Goal: Information Seeking & Learning: Learn about a topic

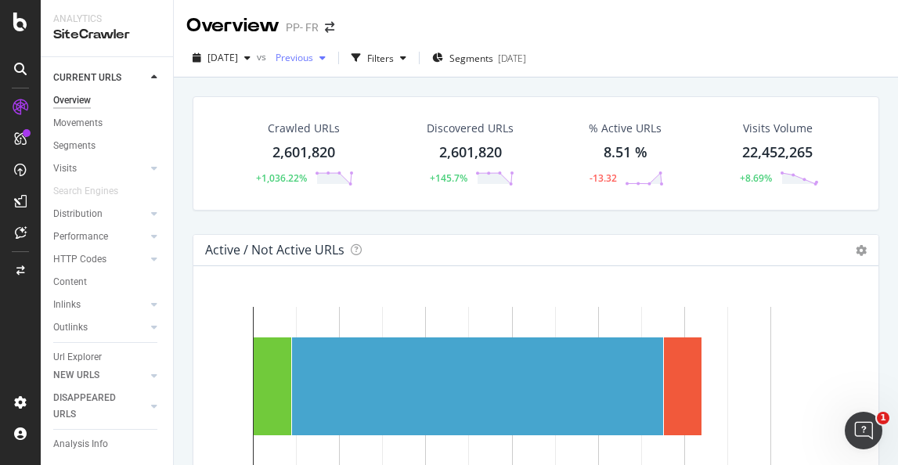
click at [313, 61] on span "Previous" at bounding box center [291, 57] width 44 height 13
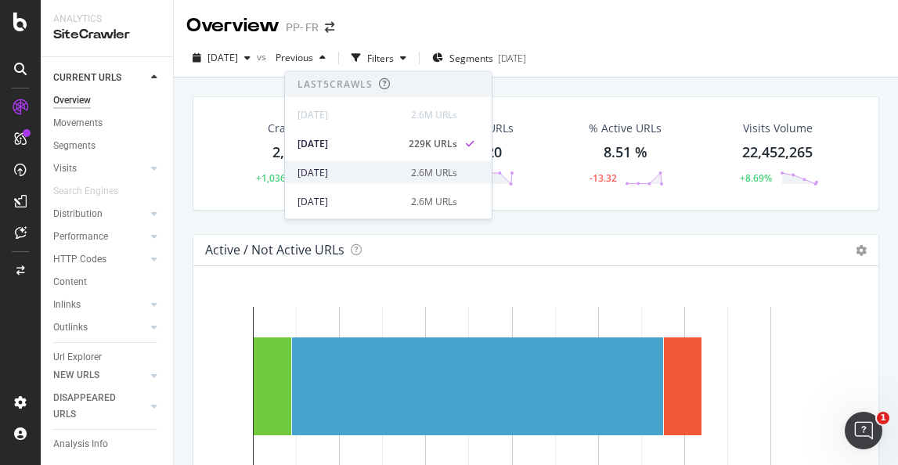
click at [341, 176] on div "[DATE]" at bounding box center [350, 172] width 104 height 14
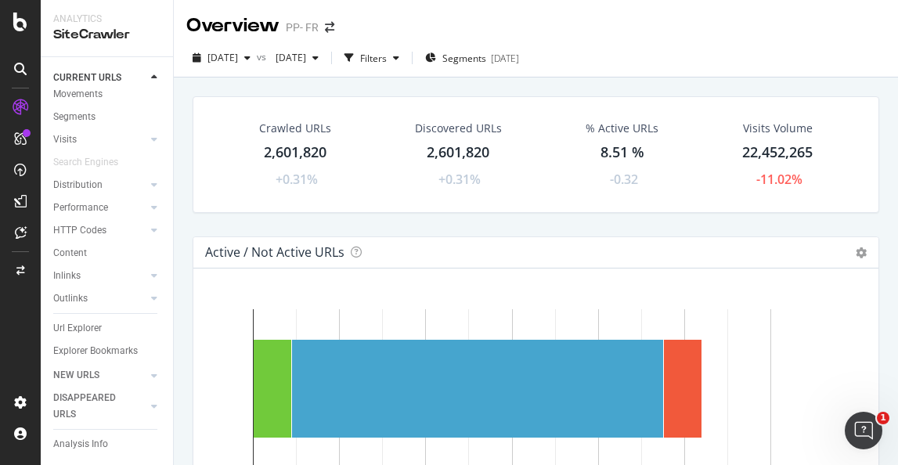
scroll to position [53, 0]
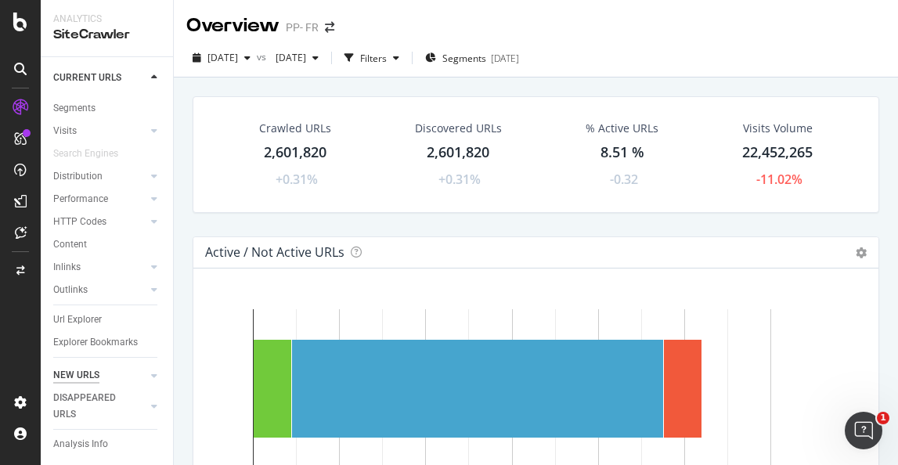
click at [75, 378] on div "NEW URLS" at bounding box center [76, 375] width 46 height 16
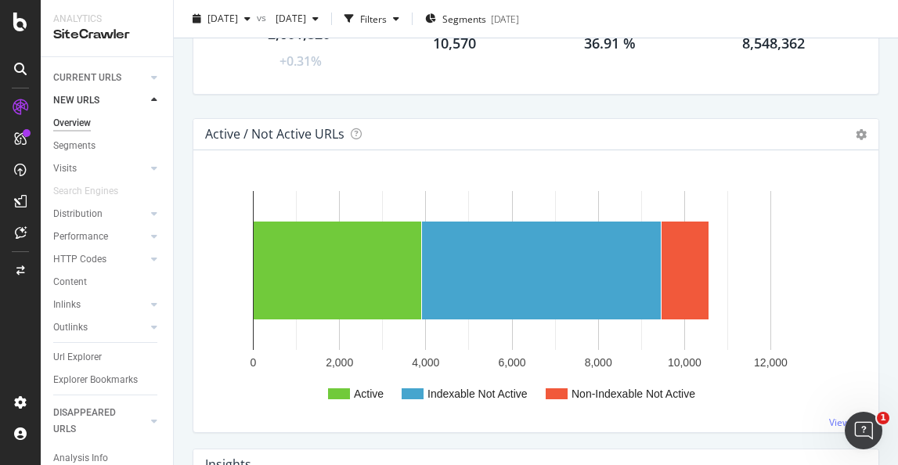
scroll to position [128, 0]
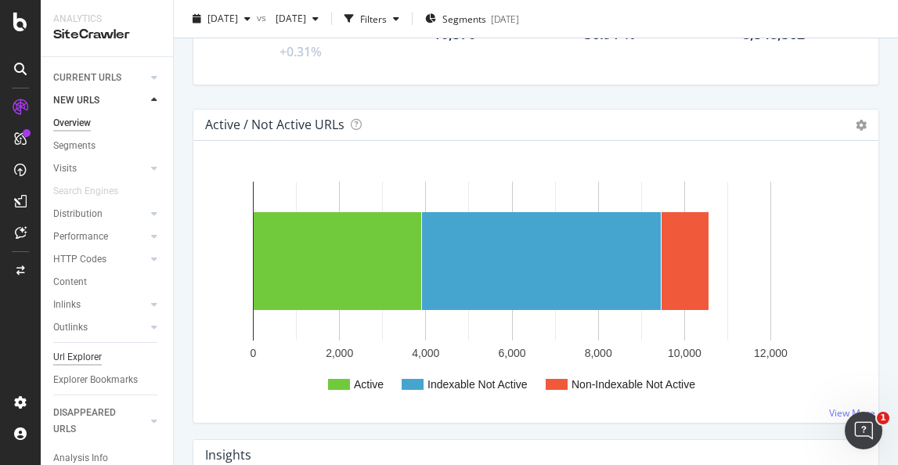
click at [78, 357] on div "Url Explorer" at bounding box center [77, 357] width 49 height 16
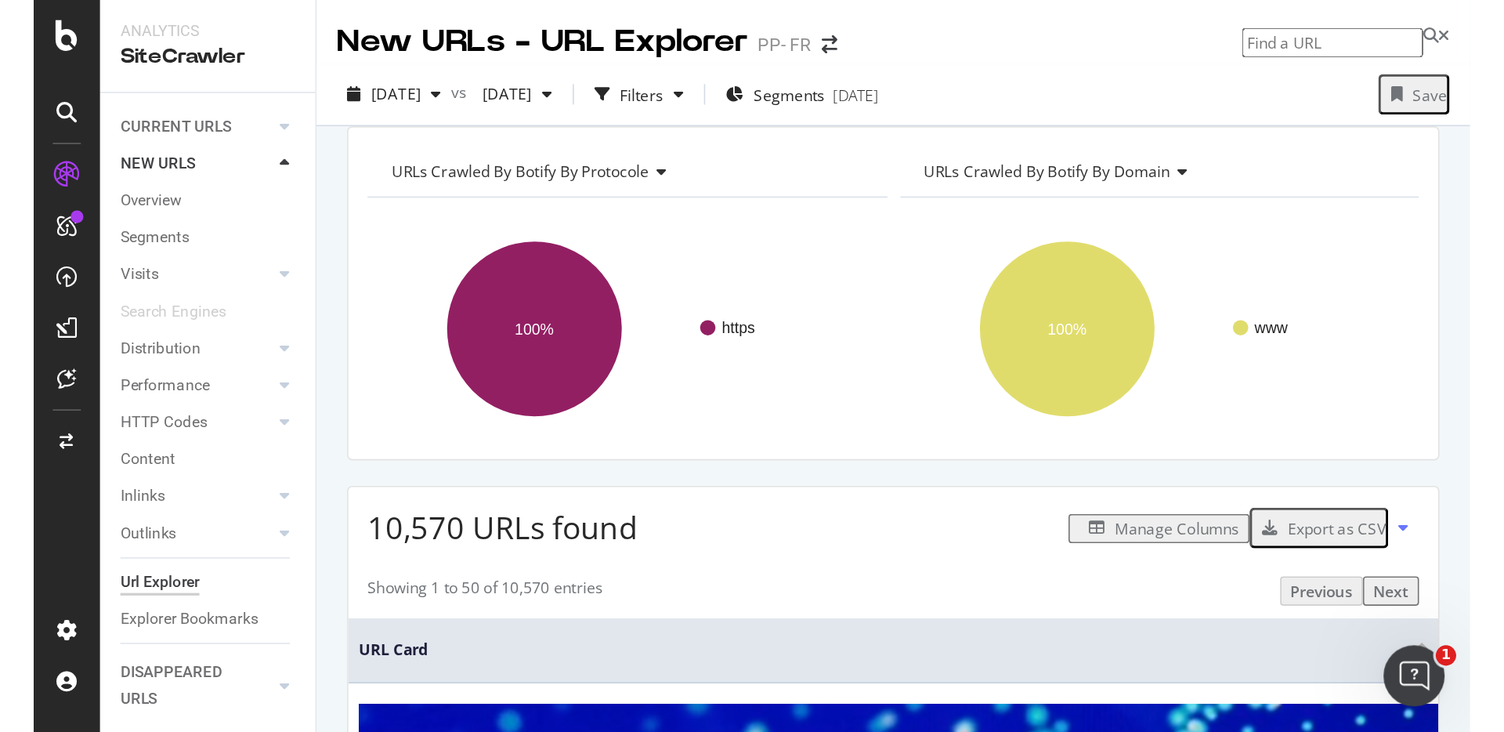
scroll to position [54, 0]
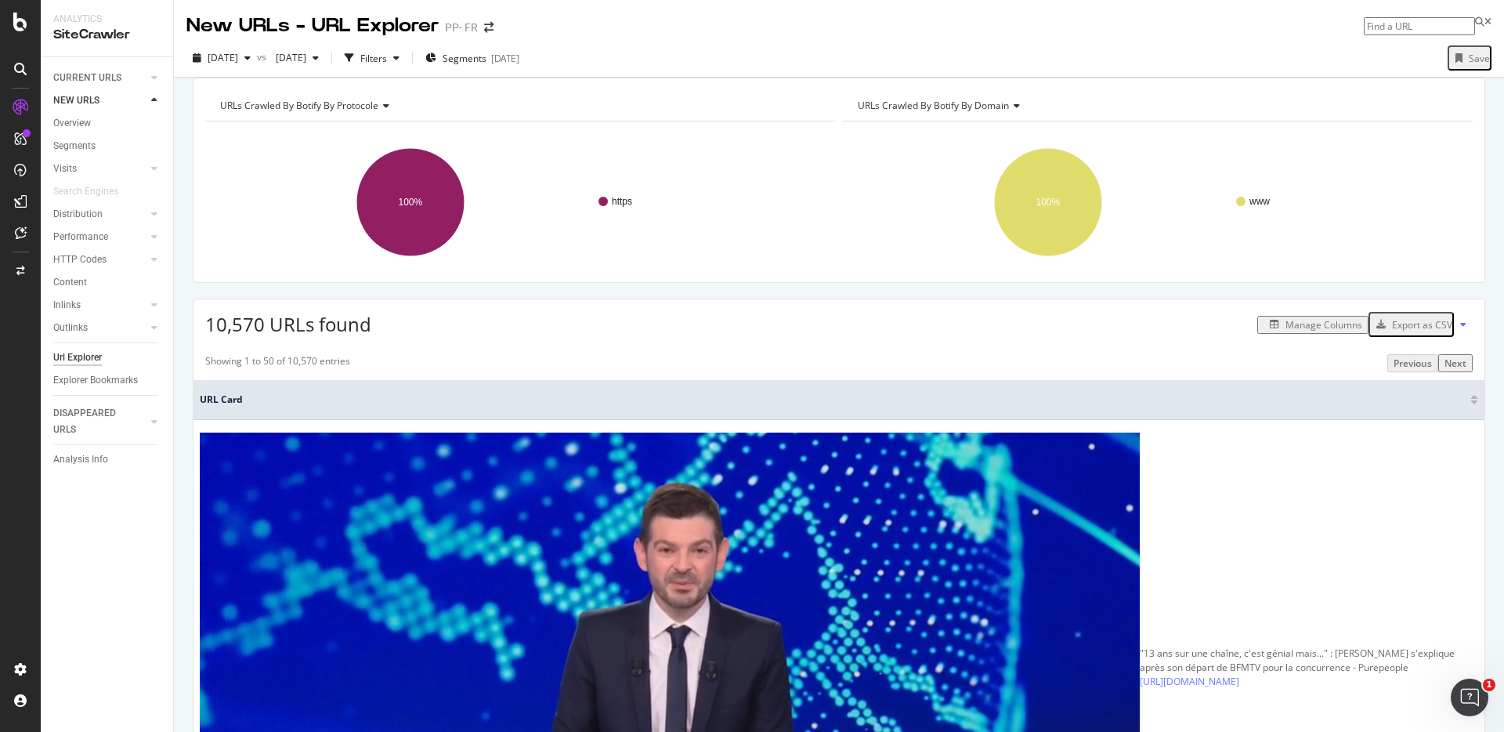
click at [898, 112] on span "URLs Crawled By Botify By domain" at bounding box center [933, 105] width 151 height 13
click at [359, 112] on span "URLs Crawled By Botify By protocole" at bounding box center [299, 105] width 158 height 13
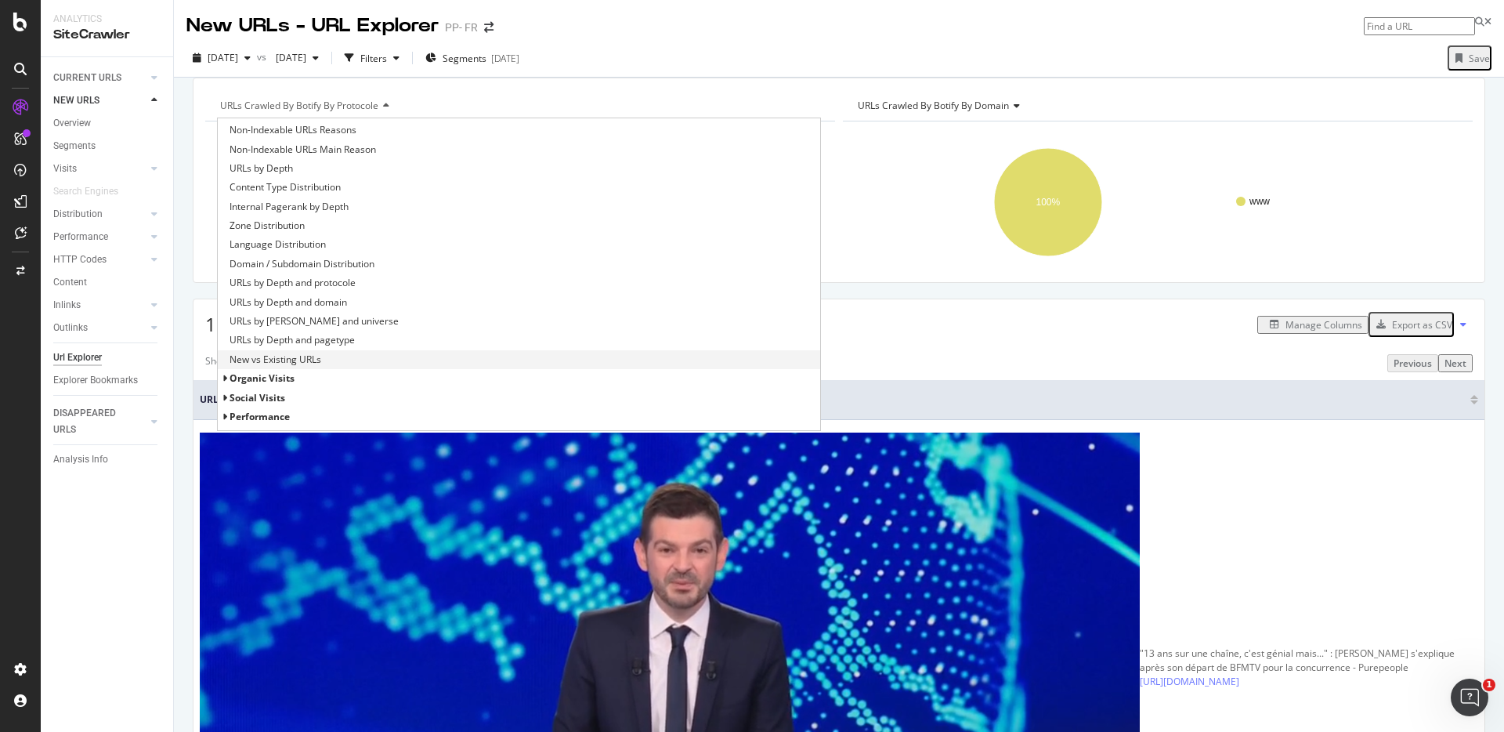
scroll to position [204, 0]
click at [273, 350] on span "HTTP Codes" at bounding box center [256, 343] width 55 height 13
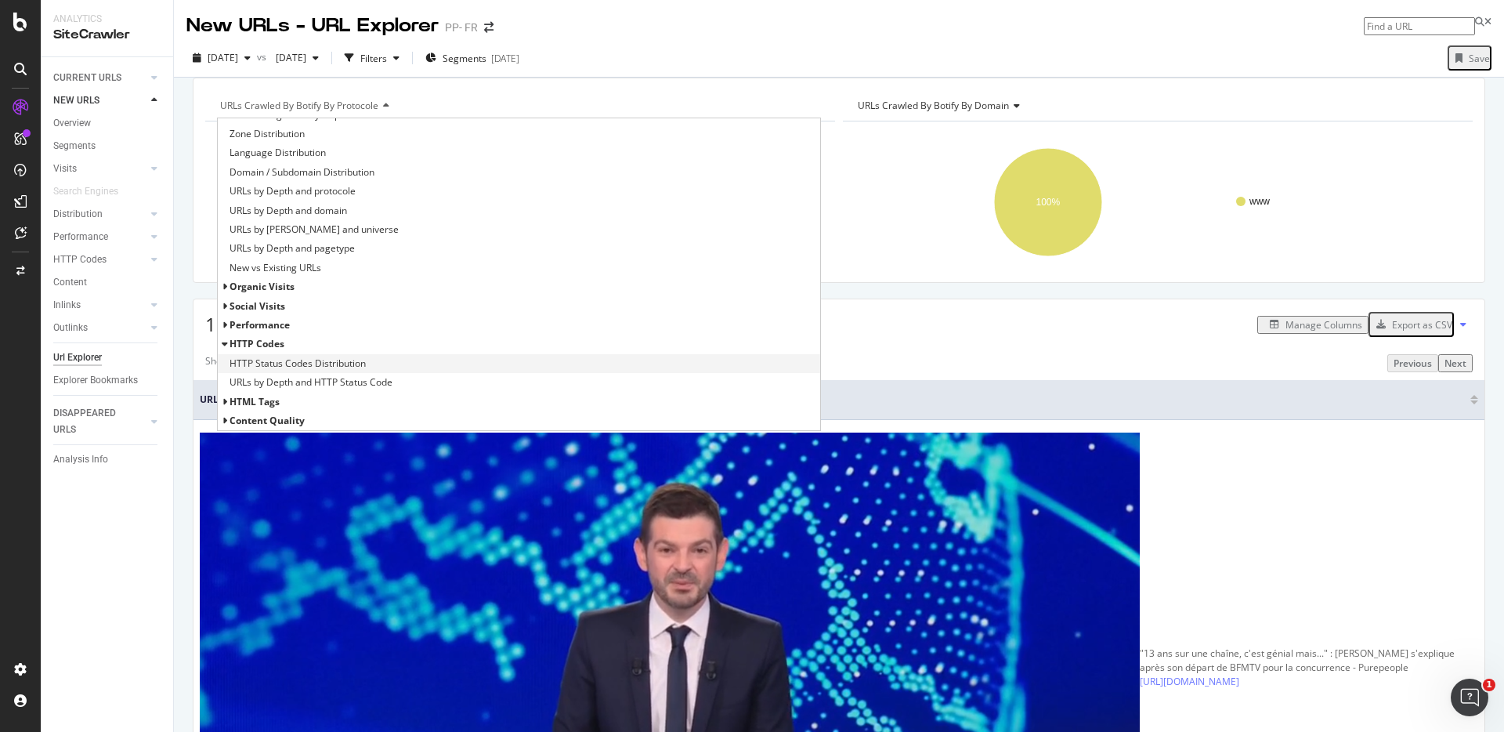
click at [275, 371] on span "HTTP Status Codes Distribution" at bounding box center [297, 364] width 136 height 16
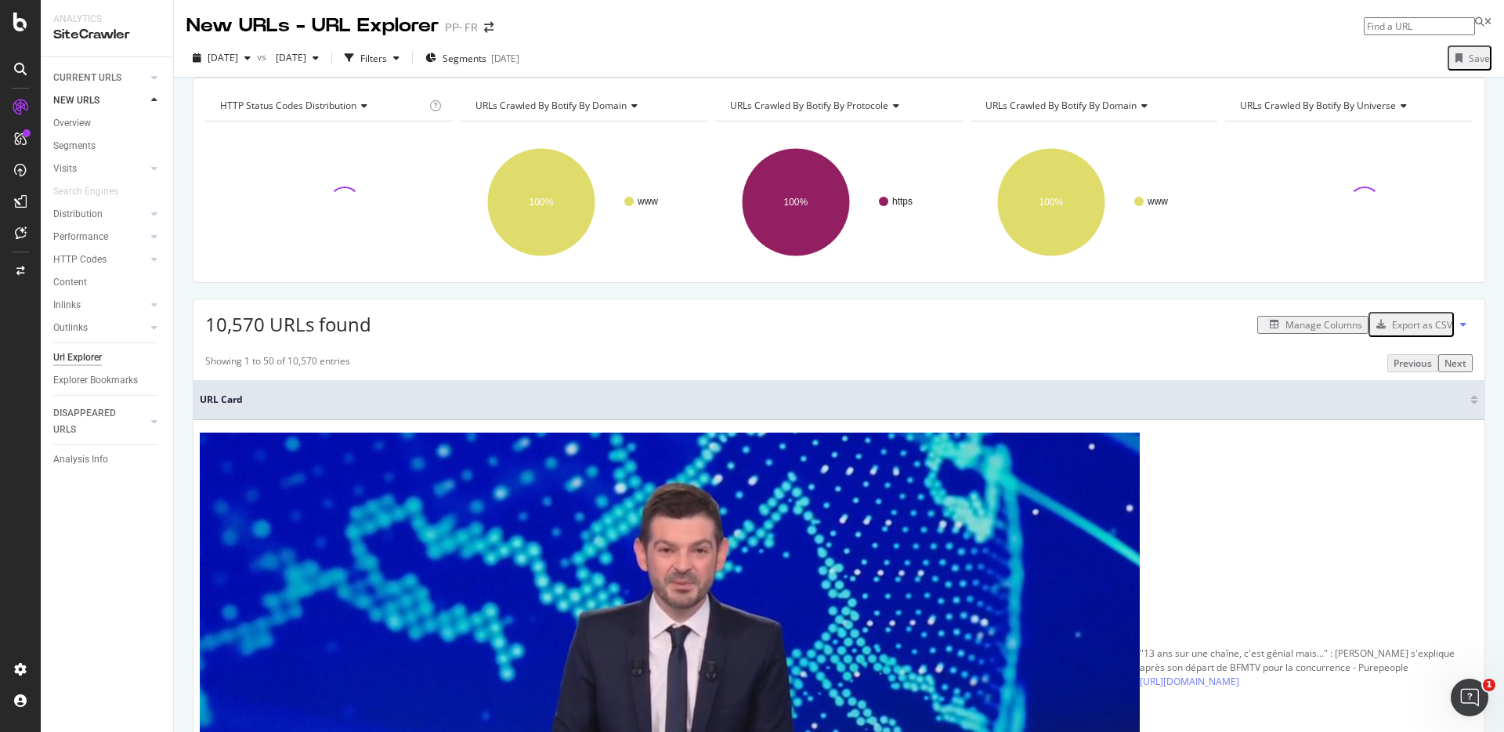
click at [856, 112] on span "URLs Crawled By Botify By protocole" at bounding box center [809, 105] width 158 height 13
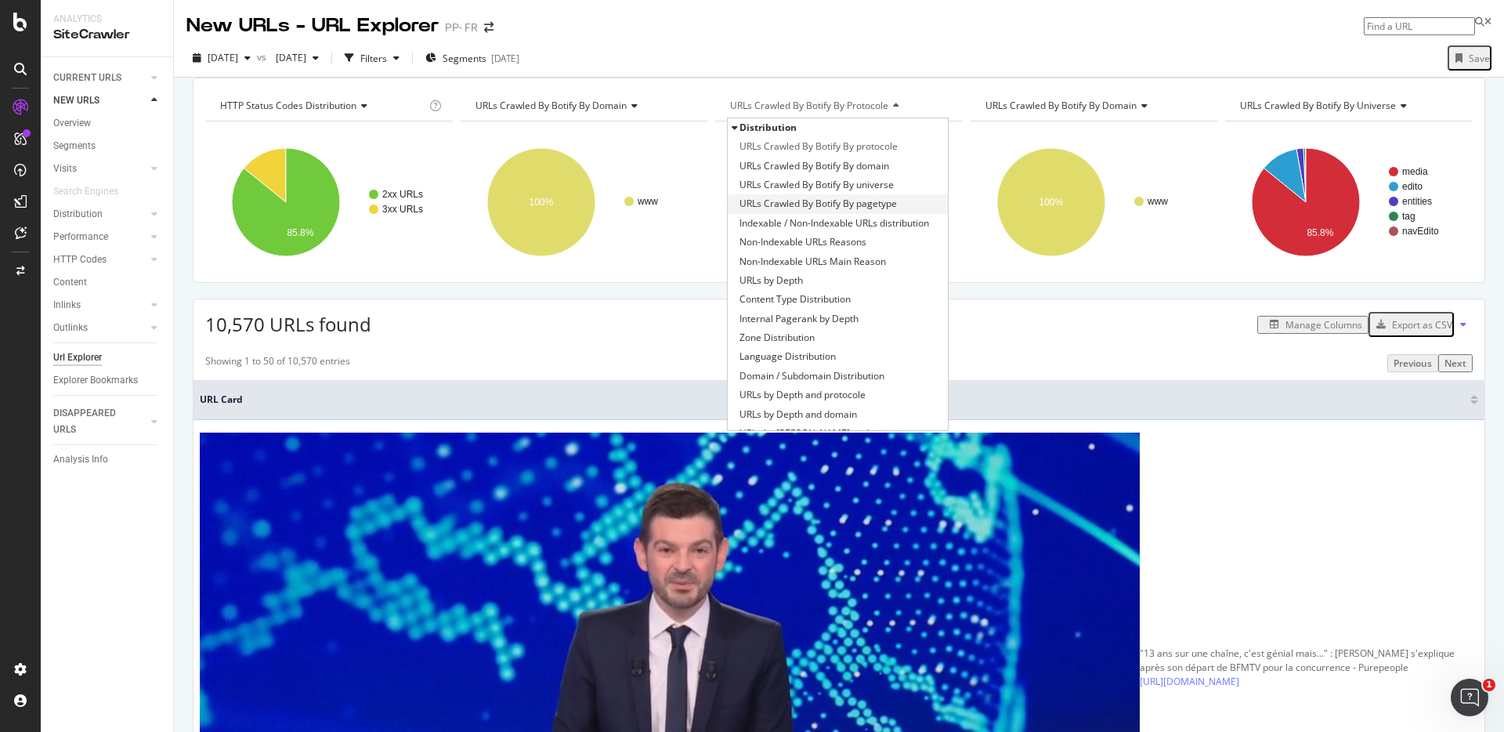
click at [835, 211] on span "URLs Crawled By Botify By pagetype" at bounding box center [817, 204] width 157 height 16
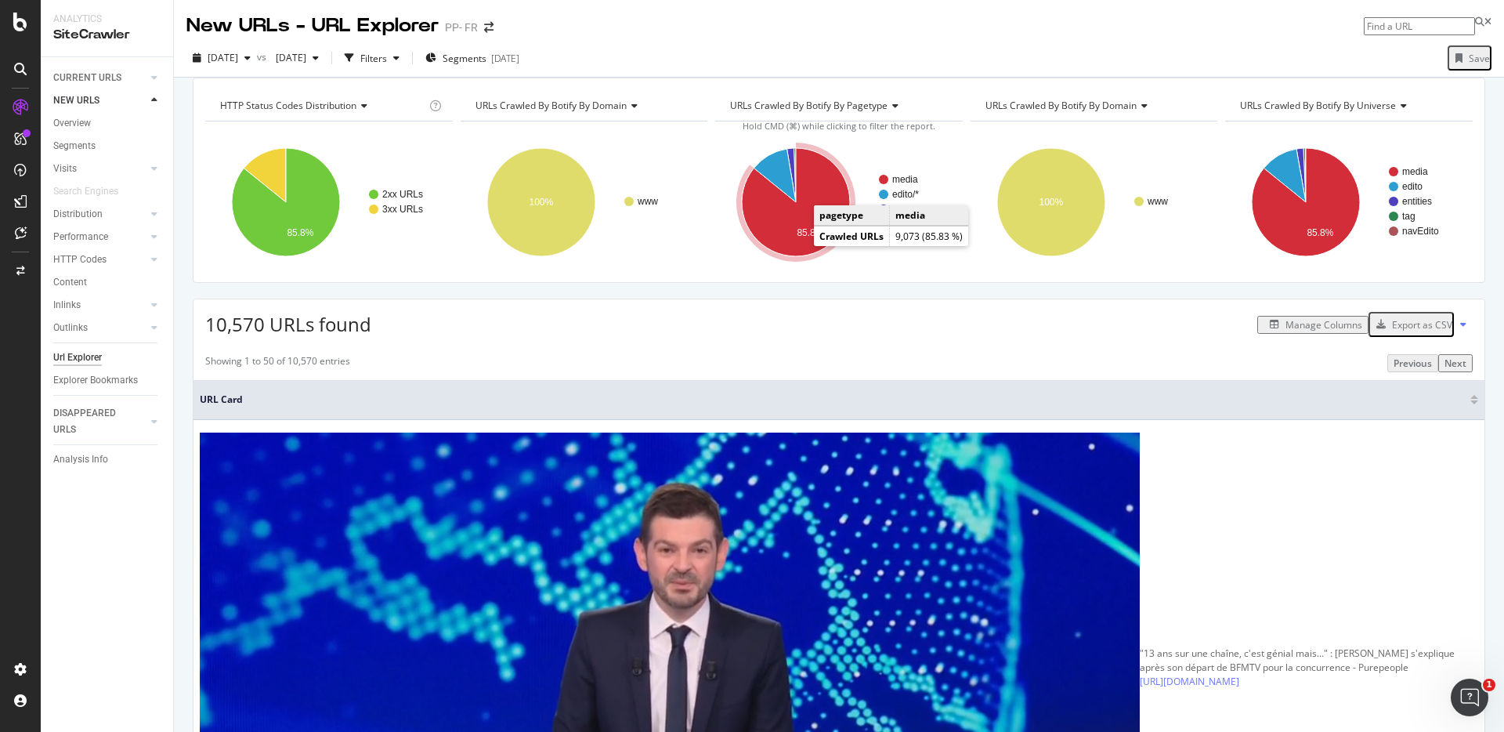
click at [767, 233] on icon "A chart." at bounding box center [796, 202] width 108 height 108
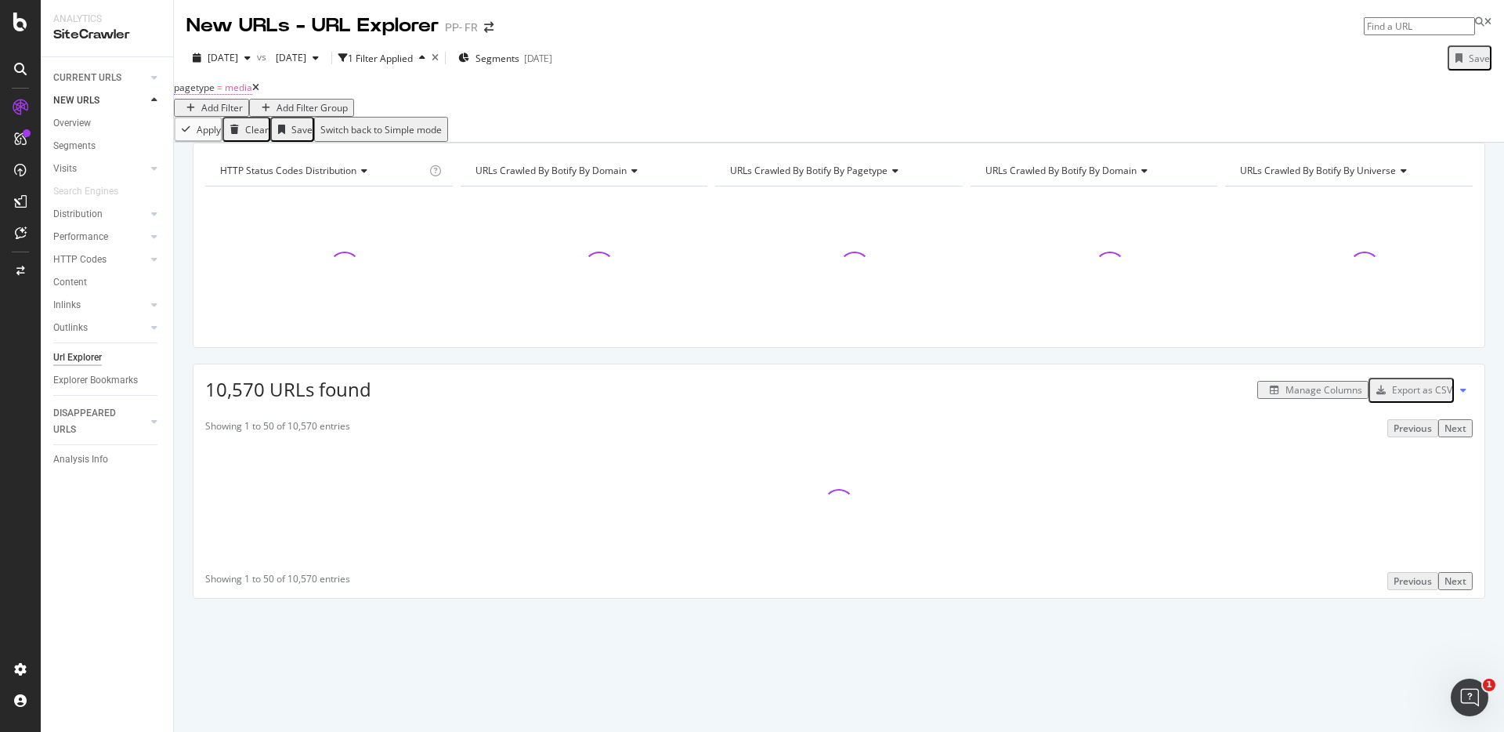
click at [236, 95] on span "pagetype = media" at bounding box center [213, 88] width 78 height 14
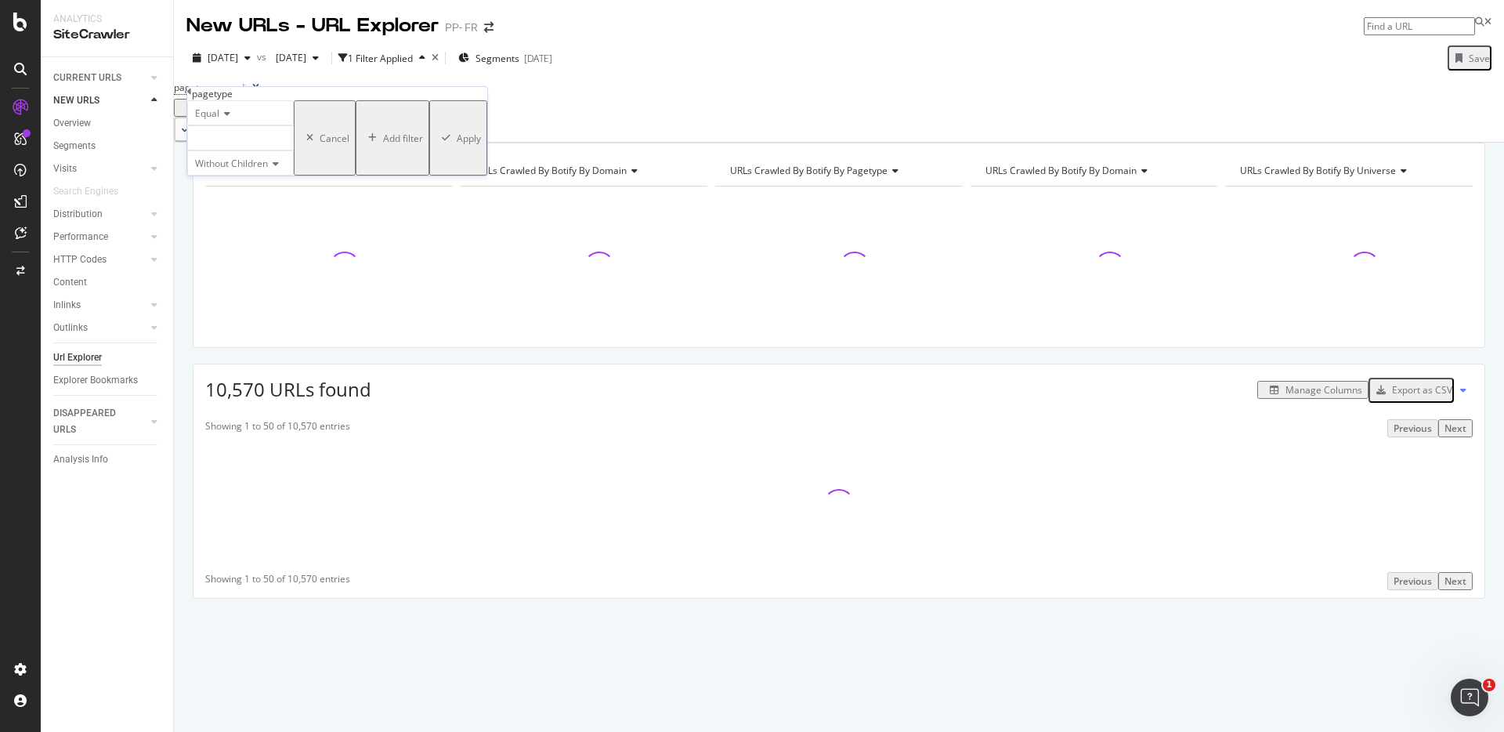
click at [236, 125] on div "Equal" at bounding box center [240, 112] width 107 height 25
click at [232, 157] on span "Not Equal" at bounding box center [213, 149] width 42 height 13
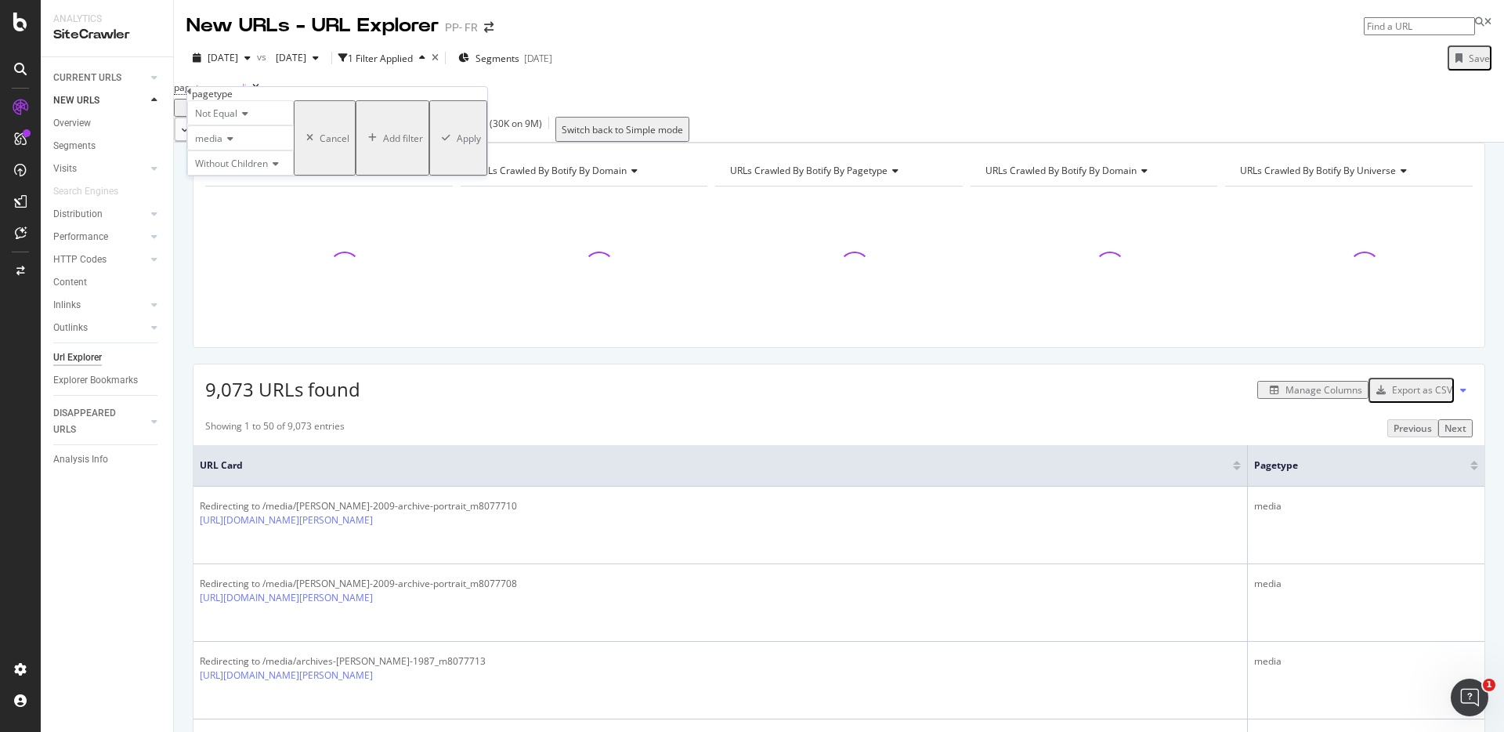
click at [435, 173] on div "Apply" at bounding box center [457, 138] width 45 height 70
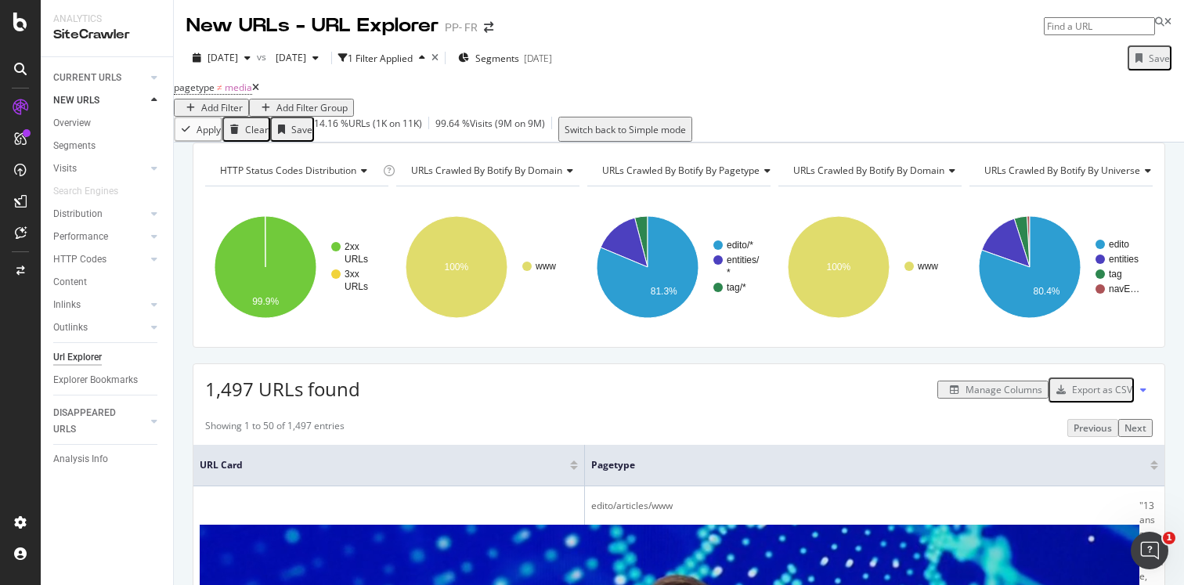
scroll to position [54, 0]
